Goal: Task Accomplishment & Management: Use online tool/utility

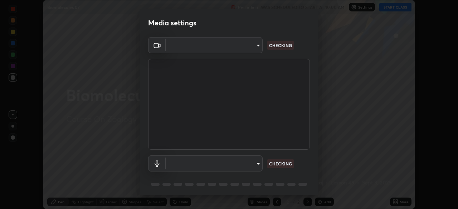
scroll to position [25, 0]
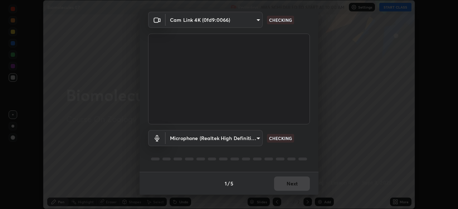
type input "b8f277cd8c291a0c7ed6159829793d80adb5f71bb500324d50d569f5a67401a8"
click at [259, 137] on body "Erase all Biomolecules 07 Recording WAS SCHEDULED TO START AT 10:00 AM Settings…" at bounding box center [229, 104] width 458 height 209
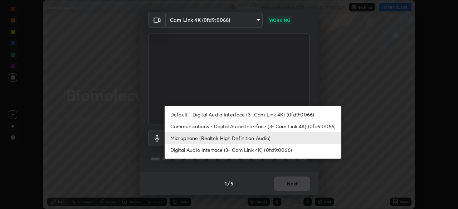
click at [233, 115] on li "Default - Digital Audio Interface (3- Cam Link 4K) (0fd9:0066)" at bounding box center [253, 115] width 177 height 12
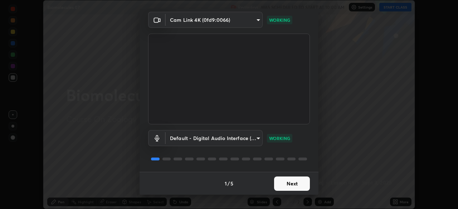
click at [259, 139] on body "Erase all Biomolecules 07 Recording WAS SCHEDULED TO START AT 10:00 AM Settings…" at bounding box center [229, 104] width 458 height 209
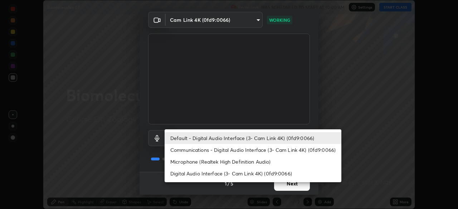
click at [249, 162] on li "Microphone (Realtek High Definition Audio)" at bounding box center [253, 162] width 177 height 12
type input "fc52b274e6785426ab2a4e79817368e636d678bdf91b48eb752f9e2a363405e0"
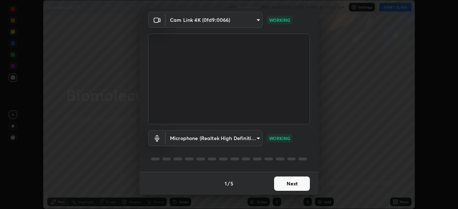
click at [302, 183] on button "Next" at bounding box center [292, 184] width 36 height 14
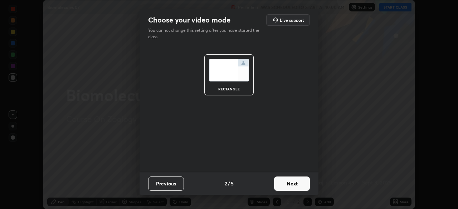
scroll to position [0, 0]
click at [304, 184] on button "Next" at bounding box center [292, 184] width 36 height 14
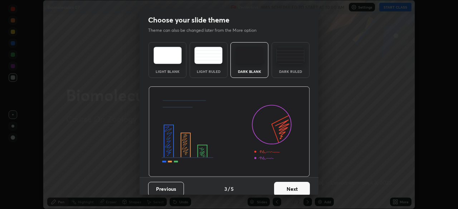
click at [305, 186] on button "Next" at bounding box center [292, 189] width 36 height 14
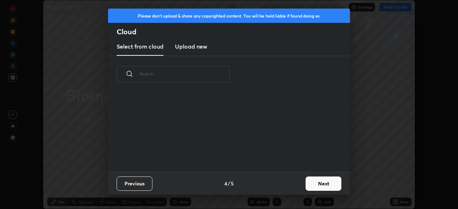
click at [313, 186] on button "Next" at bounding box center [324, 184] width 36 height 14
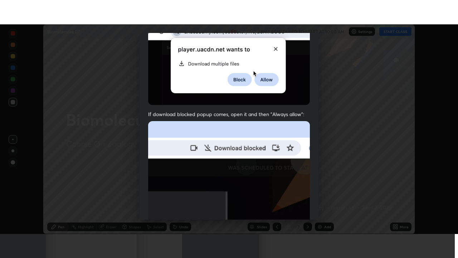
scroll to position [171, 0]
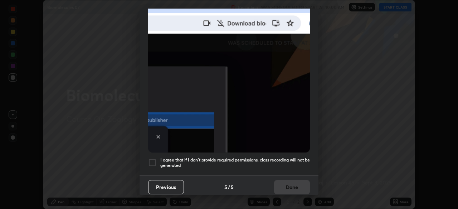
click at [154, 159] on div at bounding box center [152, 163] width 9 height 9
click at [296, 184] on button "Done" at bounding box center [292, 187] width 36 height 14
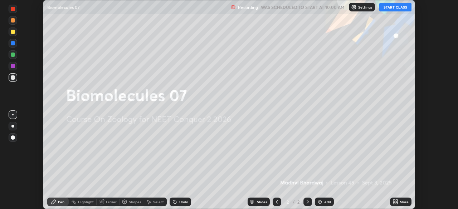
click at [396, 9] on button "START CLASS" at bounding box center [395, 7] width 32 height 9
click at [398, 201] on icon at bounding box center [396, 202] width 6 height 6
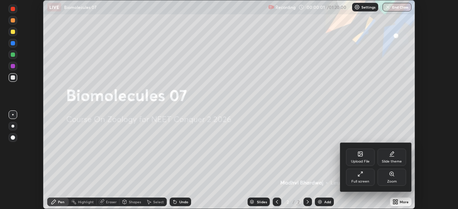
click at [360, 177] on icon at bounding box center [360, 174] width 6 height 6
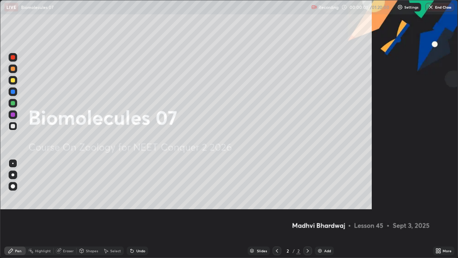
scroll to position [258, 458]
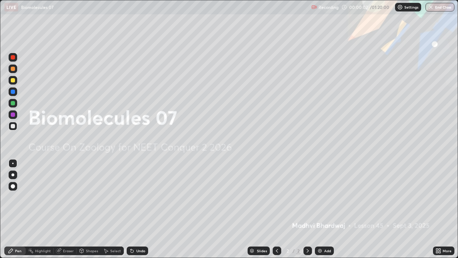
click at [327, 209] on div "Add" at bounding box center [327, 251] width 7 height 4
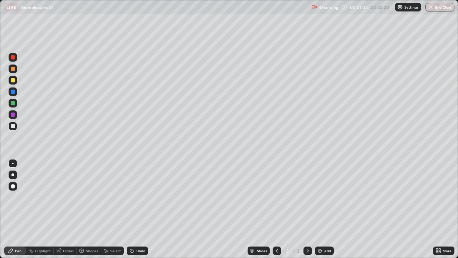
click at [15, 58] on div at bounding box center [13, 57] width 9 height 9
click at [13, 129] on div at bounding box center [13, 126] width 9 height 9
click at [16, 81] on div at bounding box center [13, 80] width 9 height 9
click at [13, 81] on div at bounding box center [13, 80] width 4 height 4
click at [142, 209] on div "Undo" at bounding box center [140, 251] width 9 height 4
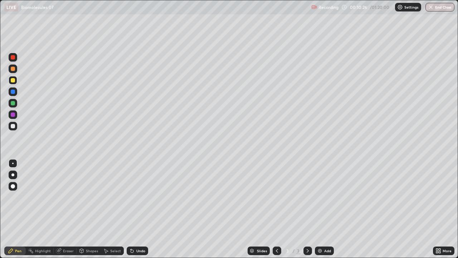
click at [145, 209] on div "Undo" at bounding box center [137, 250] width 21 height 9
click at [144, 209] on div "Undo" at bounding box center [137, 250] width 21 height 9
click at [15, 126] on div at bounding box center [13, 126] width 9 height 9
click at [16, 83] on div at bounding box center [13, 80] width 9 height 9
click at [13, 103] on div at bounding box center [13, 103] width 4 height 4
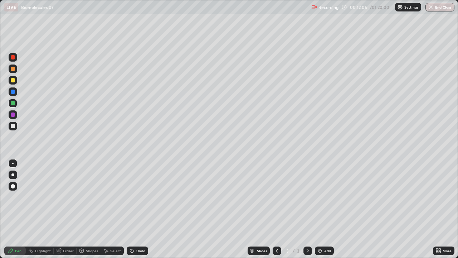
click at [14, 126] on div at bounding box center [13, 126] width 4 height 4
click at [69, 209] on div "Eraser" at bounding box center [68, 251] width 11 height 4
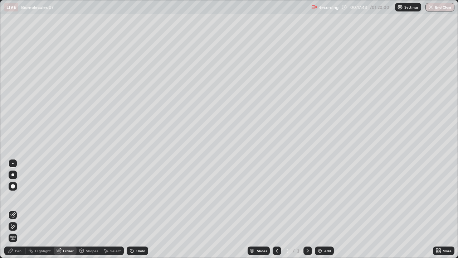
click at [19, 209] on div "Pen" at bounding box center [18, 251] width 6 height 4
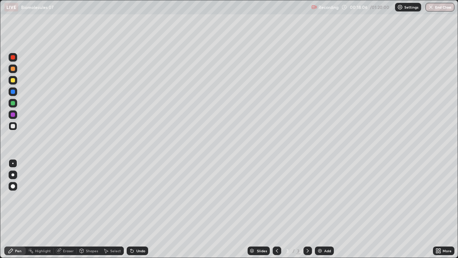
click at [14, 68] on div at bounding box center [13, 69] width 4 height 4
click at [330, 209] on div "Add" at bounding box center [327, 251] width 7 height 4
click at [15, 127] on div at bounding box center [13, 126] width 9 height 9
click at [13, 80] on div at bounding box center [13, 80] width 4 height 4
click at [16, 68] on div at bounding box center [13, 68] width 9 height 9
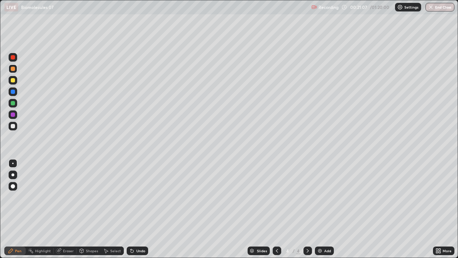
click at [16, 69] on div at bounding box center [13, 68] width 9 height 9
click at [15, 114] on div at bounding box center [13, 114] width 9 height 9
click at [15, 70] on div at bounding box center [13, 68] width 9 height 9
click at [15, 104] on div at bounding box center [13, 103] width 9 height 9
click at [17, 55] on div at bounding box center [13, 57] width 9 height 9
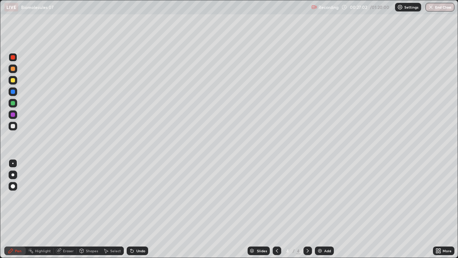
click at [330, 209] on div "Add" at bounding box center [324, 250] width 19 height 9
click at [18, 125] on div at bounding box center [12, 125] width 11 height 11
click at [16, 103] on div at bounding box center [13, 103] width 9 height 9
click at [15, 127] on div at bounding box center [13, 126] width 9 height 9
click at [16, 58] on div at bounding box center [13, 57] width 9 height 9
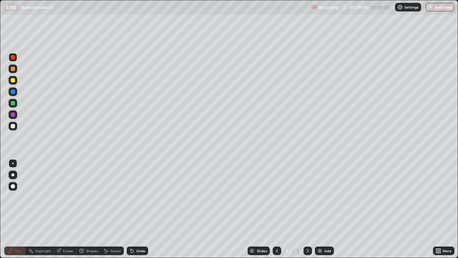
click at [16, 127] on div at bounding box center [13, 126] width 9 height 9
click at [16, 126] on div at bounding box center [13, 126] width 9 height 9
click at [16, 60] on div at bounding box center [13, 57] width 9 height 9
click at [15, 127] on div at bounding box center [13, 126] width 9 height 9
click at [144, 209] on div "Undo" at bounding box center [140, 251] width 9 height 4
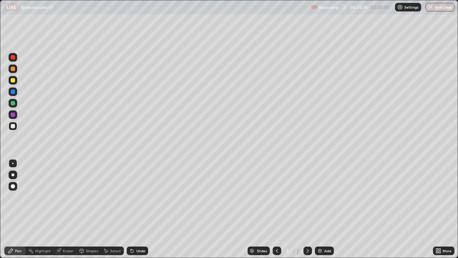
click at [145, 209] on div "Undo" at bounding box center [137, 250] width 21 height 9
click at [147, 209] on div "Undo" at bounding box center [137, 250] width 21 height 9
click at [146, 209] on div "Undo" at bounding box center [137, 250] width 21 height 9
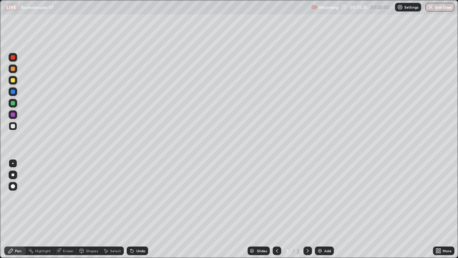
click at [146, 209] on div "Undo" at bounding box center [137, 250] width 21 height 9
click at [144, 209] on div "Undo" at bounding box center [140, 251] width 9 height 4
click at [142, 209] on div "Undo" at bounding box center [140, 251] width 9 height 4
click at [143, 209] on div "Undo" at bounding box center [140, 251] width 9 height 4
click at [145, 209] on div "Undo" at bounding box center [137, 250] width 21 height 9
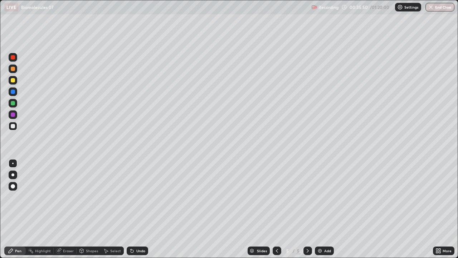
click at [13, 81] on div at bounding box center [13, 80] width 4 height 4
click at [322, 209] on div "Add" at bounding box center [324, 250] width 19 height 9
click at [15, 127] on div at bounding box center [13, 126] width 9 height 9
click at [17, 79] on div at bounding box center [13, 80] width 9 height 9
click at [16, 128] on div at bounding box center [13, 126] width 9 height 9
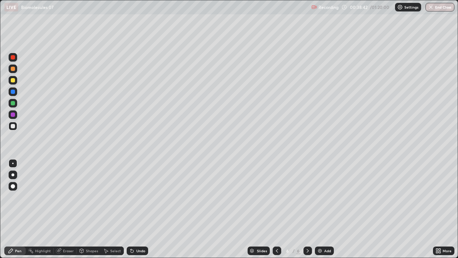
click at [13, 57] on div at bounding box center [13, 57] width 4 height 4
click at [13, 103] on div at bounding box center [13, 103] width 4 height 4
click at [16, 114] on div at bounding box center [13, 114] width 9 height 9
click at [16, 81] on div at bounding box center [13, 80] width 9 height 9
click at [13, 126] on div at bounding box center [13, 126] width 4 height 4
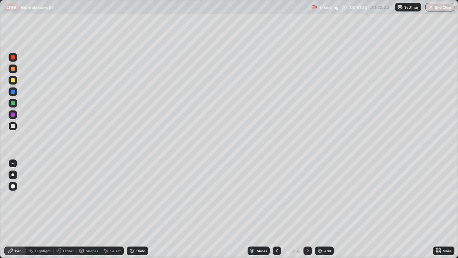
click at [17, 60] on div at bounding box center [13, 57] width 9 height 11
click at [139, 209] on div "Undo" at bounding box center [140, 251] width 9 height 4
click at [139, 209] on div "Undo" at bounding box center [137, 250] width 21 height 9
click at [13, 126] on div at bounding box center [13, 126] width 4 height 4
click at [16, 103] on div at bounding box center [13, 103] width 9 height 9
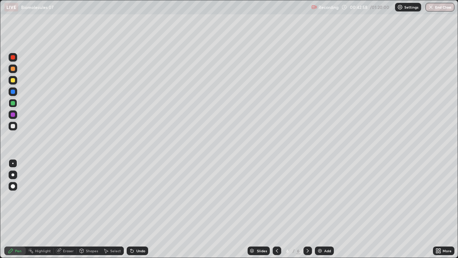
click at [16, 114] on div at bounding box center [13, 114] width 9 height 9
click at [18, 83] on div at bounding box center [12, 79] width 11 height 11
click at [65, 209] on div "Eraser" at bounding box center [68, 251] width 11 height 4
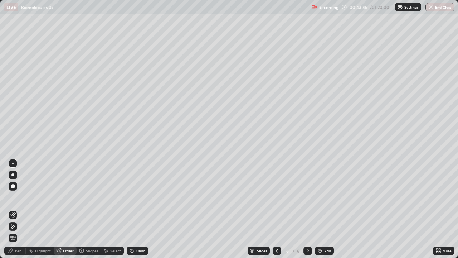
click at [20, 209] on div "Pen" at bounding box center [18, 251] width 6 height 4
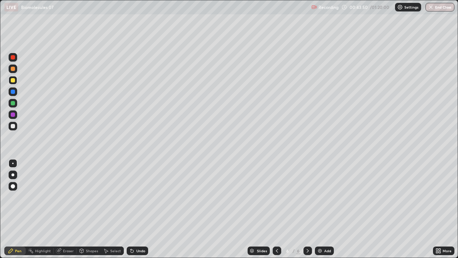
click at [15, 114] on div at bounding box center [13, 114] width 9 height 9
click at [142, 209] on div "Undo" at bounding box center [137, 250] width 21 height 9
click at [141, 209] on div "Undo" at bounding box center [137, 250] width 21 height 9
click at [137, 209] on div "Undo" at bounding box center [137, 250] width 21 height 9
click at [141, 209] on div "Undo" at bounding box center [140, 251] width 9 height 4
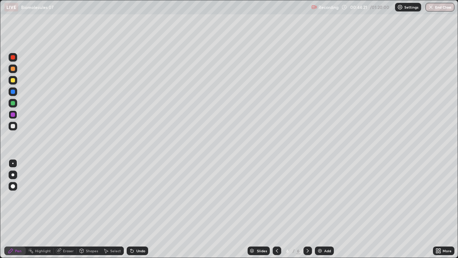
click at [140, 209] on div "Undo" at bounding box center [137, 250] width 21 height 9
click at [141, 209] on div "Undo" at bounding box center [137, 250] width 21 height 9
click at [16, 126] on div at bounding box center [13, 126] width 9 height 9
click at [329, 209] on div "Add" at bounding box center [327, 251] width 7 height 4
click at [15, 81] on div at bounding box center [13, 80] width 4 height 4
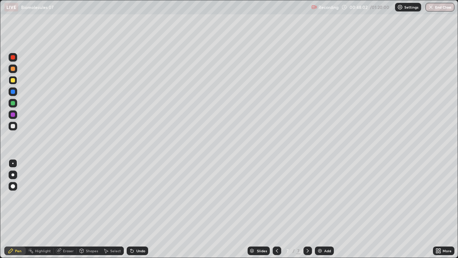
click at [15, 130] on div at bounding box center [13, 126] width 9 height 9
click at [16, 81] on div at bounding box center [13, 80] width 9 height 9
click at [13, 103] on div at bounding box center [13, 103] width 4 height 4
click at [14, 91] on div at bounding box center [13, 91] width 4 height 4
click at [16, 126] on div at bounding box center [13, 126] width 9 height 9
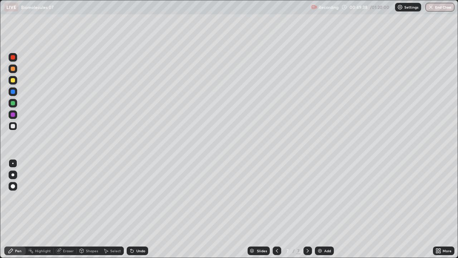
click at [13, 80] on div at bounding box center [13, 80] width 4 height 4
click at [15, 127] on div at bounding box center [13, 126] width 9 height 9
click at [16, 101] on div at bounding box center [13, 103] width 9 height 9
click at [326, 209] on div "Add" at bounding box center [327, 251] width 7 height 4
click at [16, 129] on div at bounding box center [13, 125] width 9 height 11
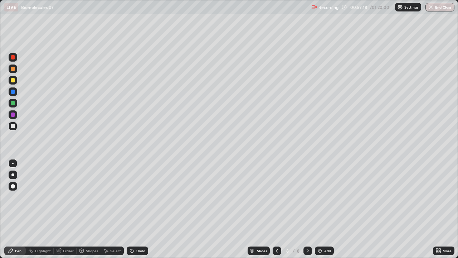
click at [145, 209] on div "Undo" at bounding box center [137, 250] width 21 height 9
click at [142, 209] on div "Undo" at bounding box center [137, 250] width 21 height 9
click at [139, 209] on div "Undo" at bounding box center [137, 250] width 21 height 9
click at [68, 209] on div "Eraser" at bounding box center [68, 251] width 11 height 4
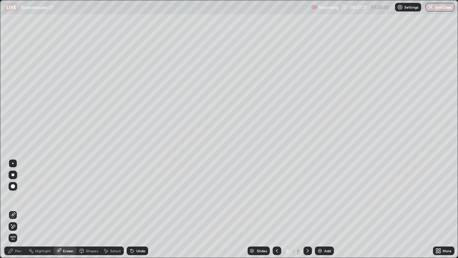
click at [16, 209] on div "Pen" at bounding box center [14, 250] width 21 height 9
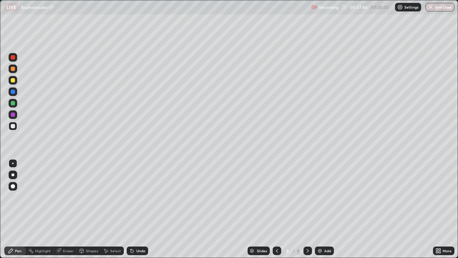
click at [12, 79] on div at bounding box center [13, 80] width 4 height 4
click at [15, 127] on div at bounding box center [13, 126] width 9 height 9
click at [68, 209] on div "Eraser" at bounding box center [68, 251] width 11 height 4
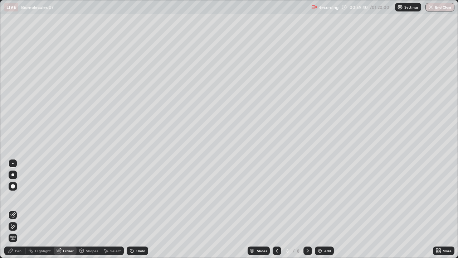
click at [21, 209] on div "Pen" at bounding box center [18, 251] width 6 height 4
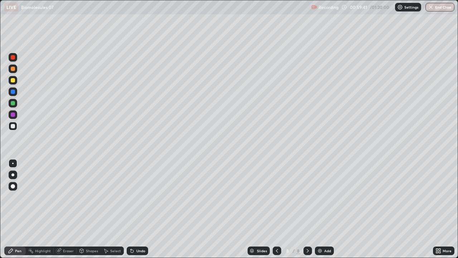
click at [16, 93] on div at bounding box center [13, 91] width 9 height 9
click at [15, 81] on div at bounding box center [13, 80] width 9 height 9
click at [14, 104] on div at bounding box center [13, 103] width 4 height 4
click at [15, 79] on div at bounding box center [13, 80] width 9 height 9
click at [143, 209] on div "Undo" at bounding box center [140, 251] width 9 height 4
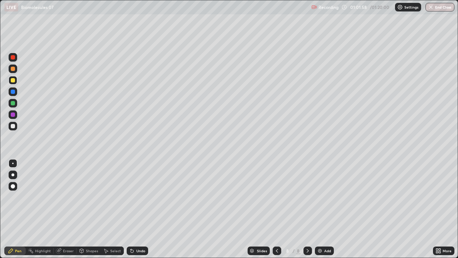
click at [13, 126] on div at bounding box center [13, 126] width 4 height 4
click at [13, 103] on div at bounding box center [13, 103] width 4 height 4
click at [13, 92] on div at bounding box center [13, 91] width 4 height 4
click at [13, 130] on div at bounding box center [13, 126] width 9 height 9
click at [13, 128] on div at bounding box center [13, 126] width 4 height 4
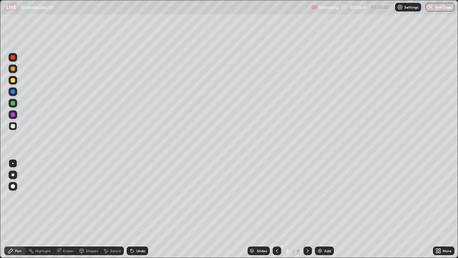
click at [321, 209] on img at bounding box center [320, 251] width 6 height 6
click at [14, 59] on div at bounding box center [13, 57] width 4 height 4
click at [277, 209] on icon at bounding box center [277, 251] width 6 height 6
click at [15, 104] on div at bounding box center [13, 103] width 4 height 4
click at [16, 58] on div at bounding box center [13, 57] width 9 height 9
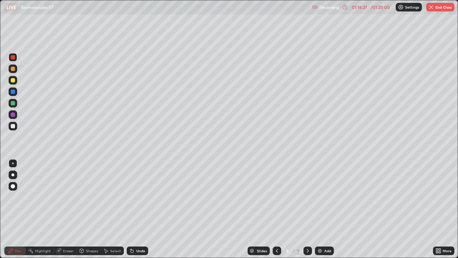
click at [437, 8] on button "End Class" at bounding box center [440, 7] width 28 height 9
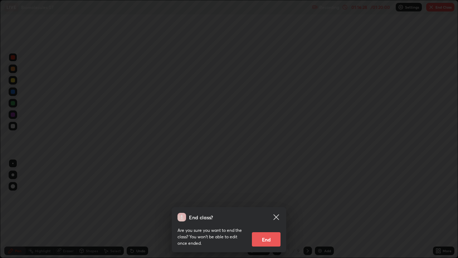
click at [277, 209] on button "End" at bounding box center [266, 239] width 29 height 14
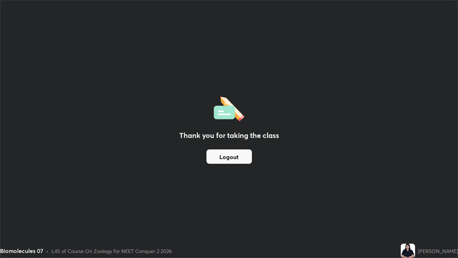
click at [242, 155] on button "Logout" at bounding box center [228, 156] width 45 height 14
click at [244, 152] on button "Logout" at bounding box center [228, 156] width 45 height 14
